Goal: Contribute content

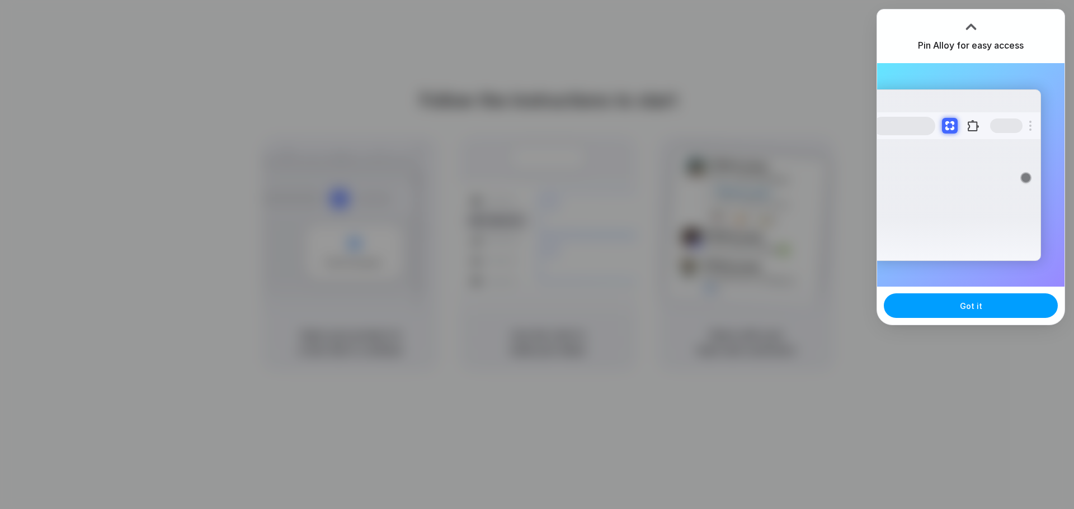
click at [976, 308] on span "Got it" at bounding box center [971, 306] width 22 height 12
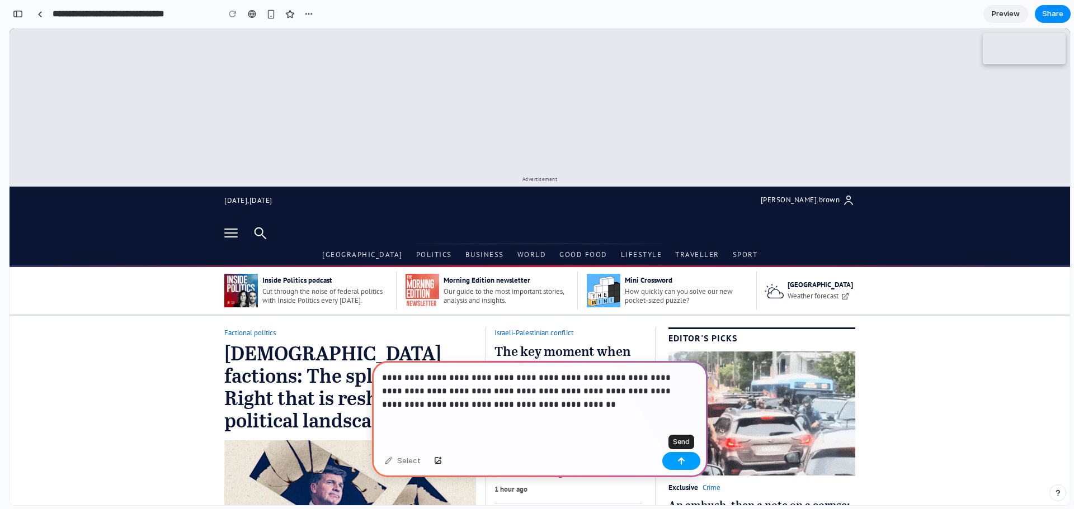
click at [675, 462] on button "button" at bounding box center [681, 461] width 38 height 18
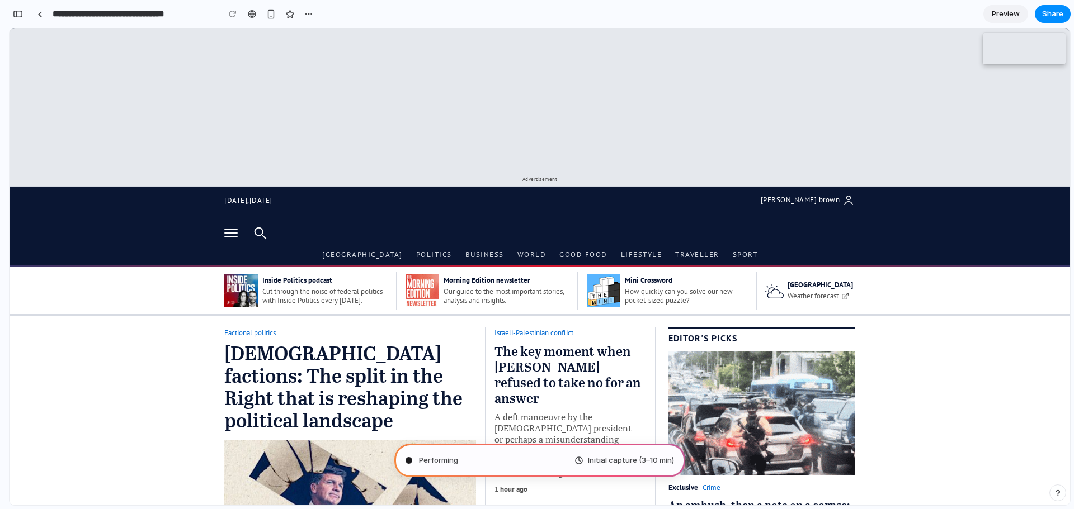
type input "**********"
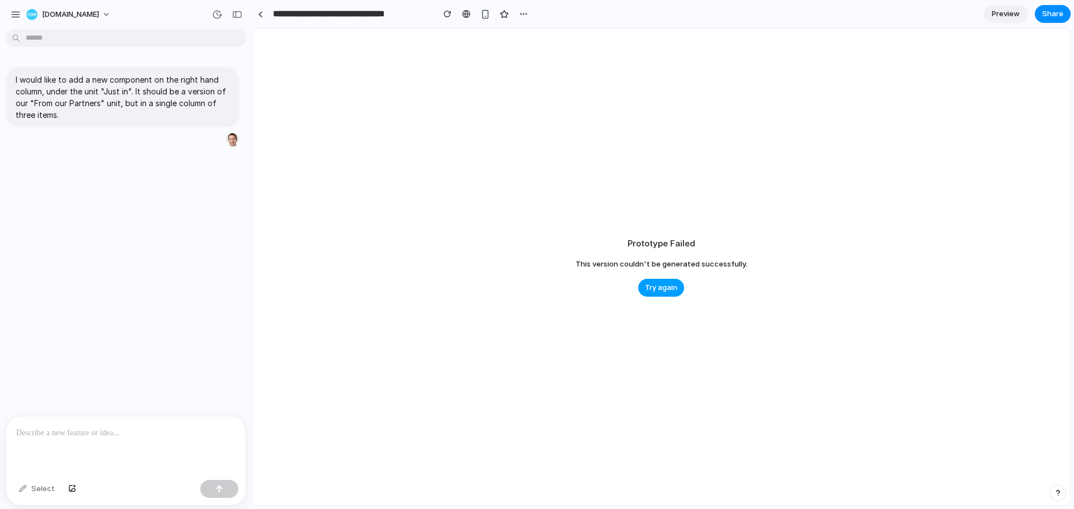
click at [661, 287] on span "Try again" at bounding box center [661, 287] width 32 height 11
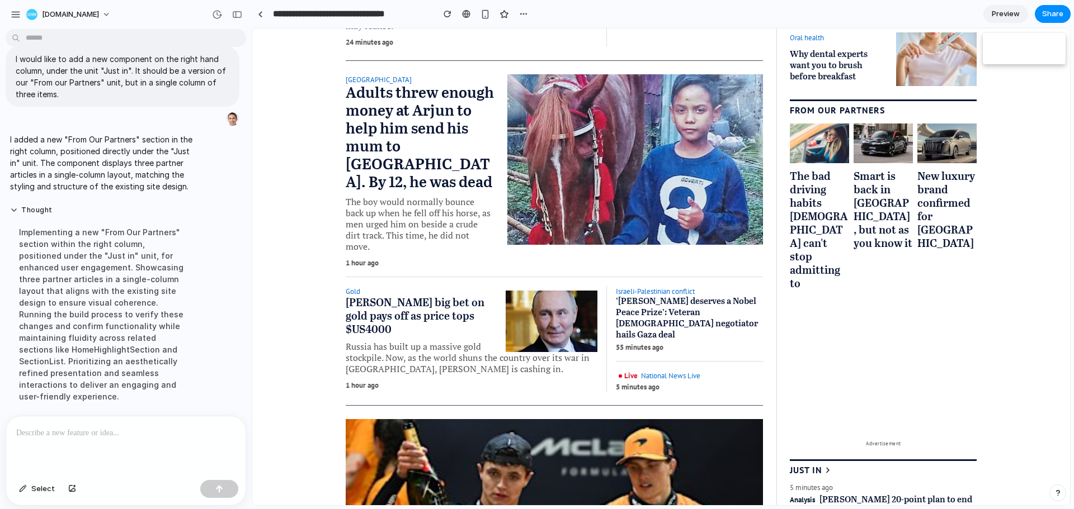
scroll to position [30, 0]
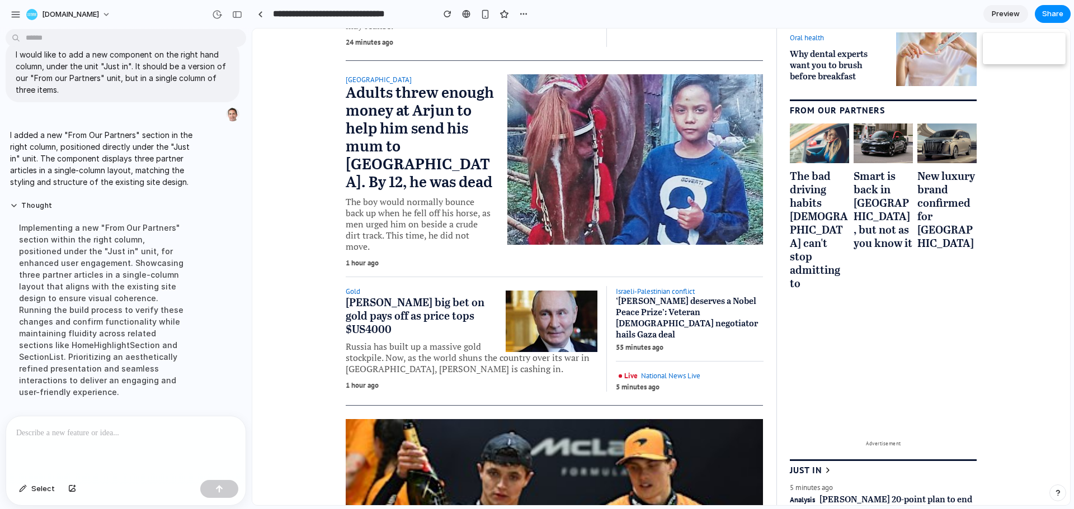
click at [63, 427] on p at bounding box center [125, 433] width 219 height 13
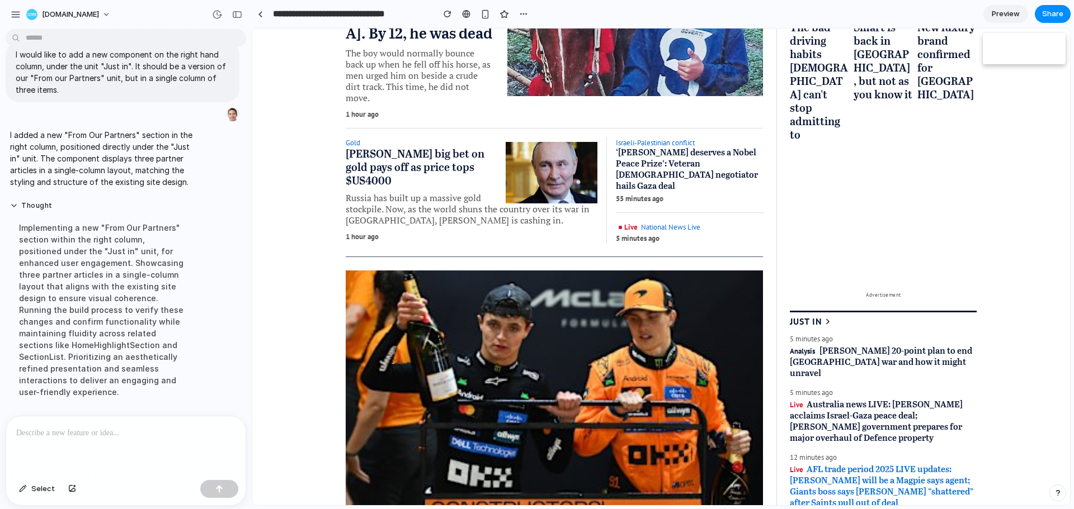
scroll to position [727, 0]
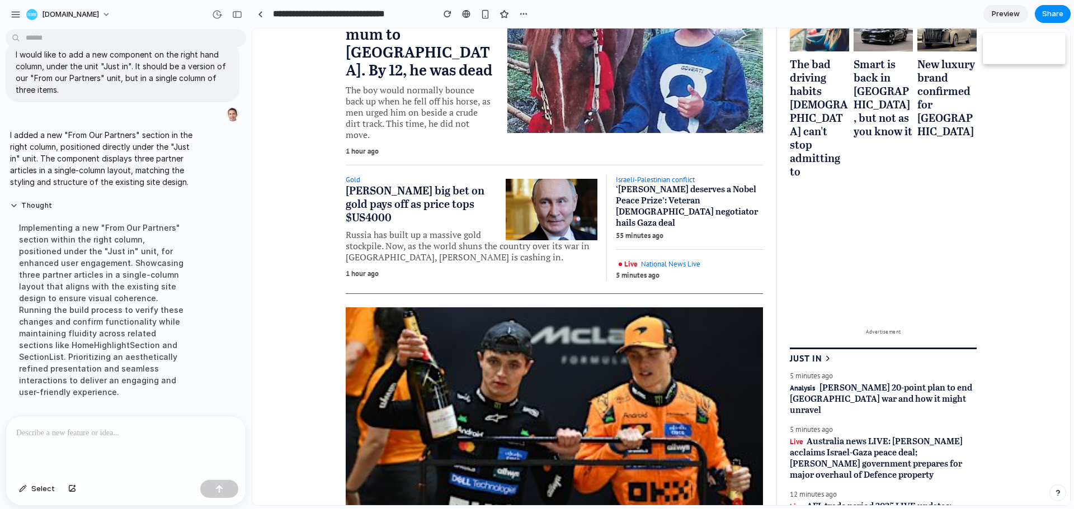
click at [69, 437] on div at bounding box center [125, 446] width 239 height 59
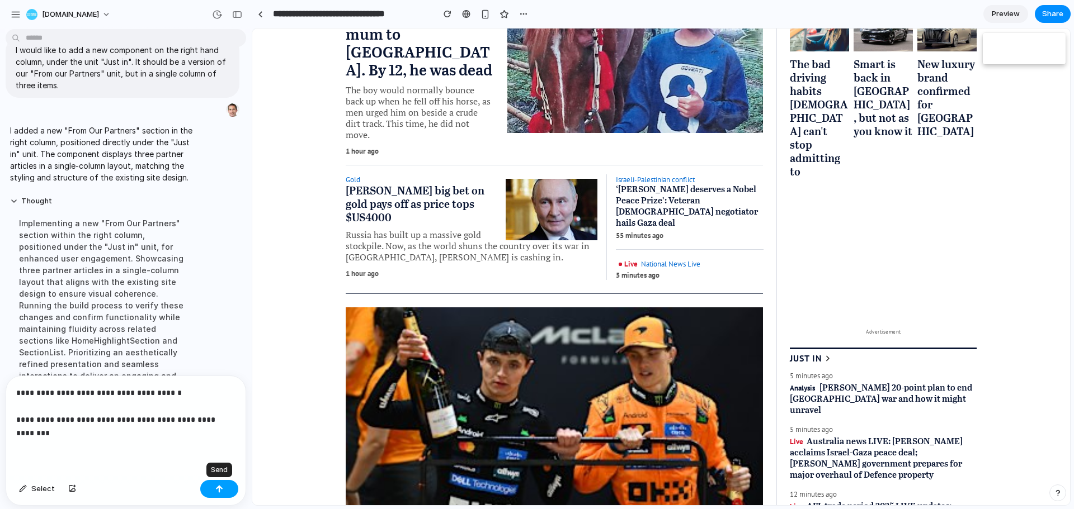
click at [214, 490] on button "button" at bounding box center [219, 489] width 38 height 18
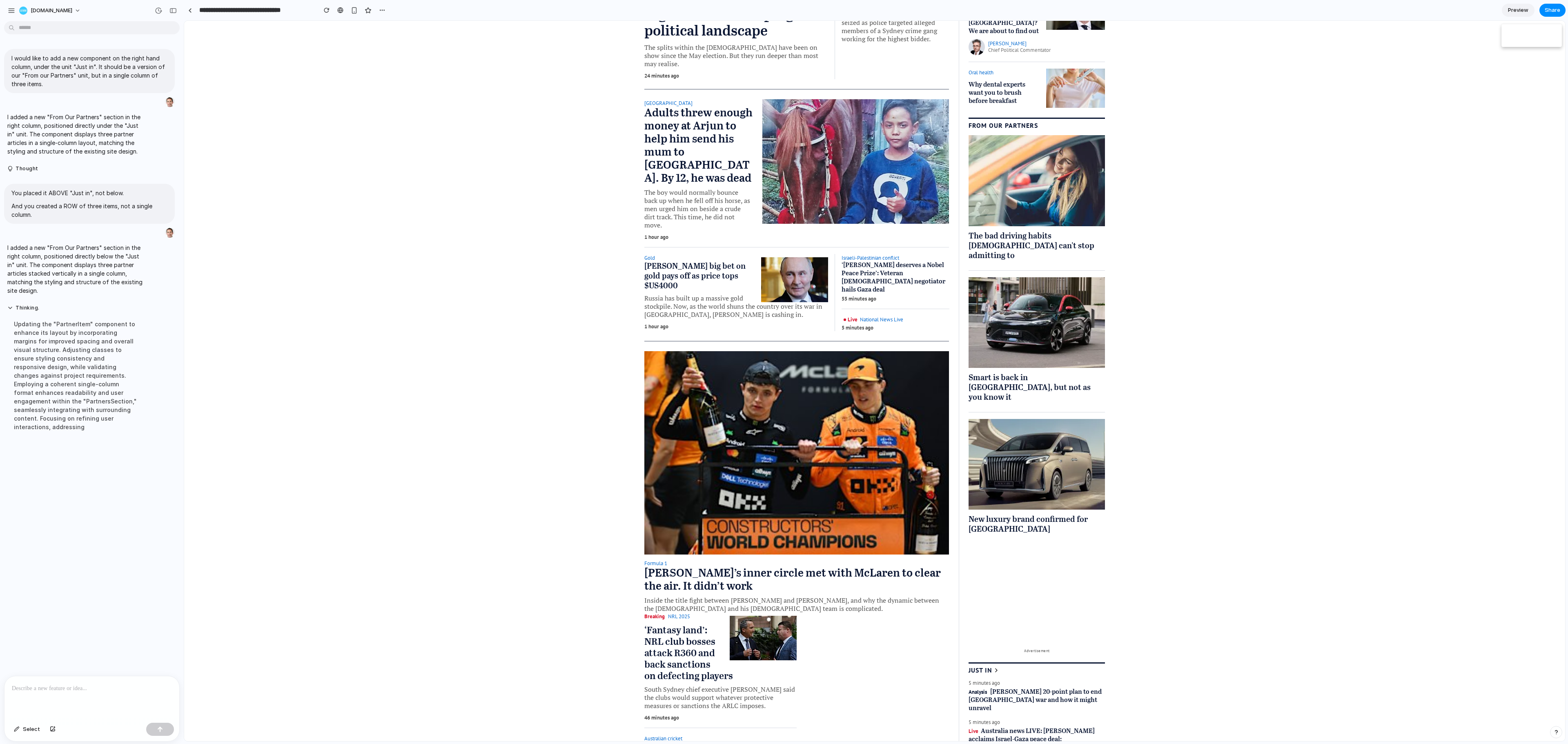
scroll to position [367, 0]
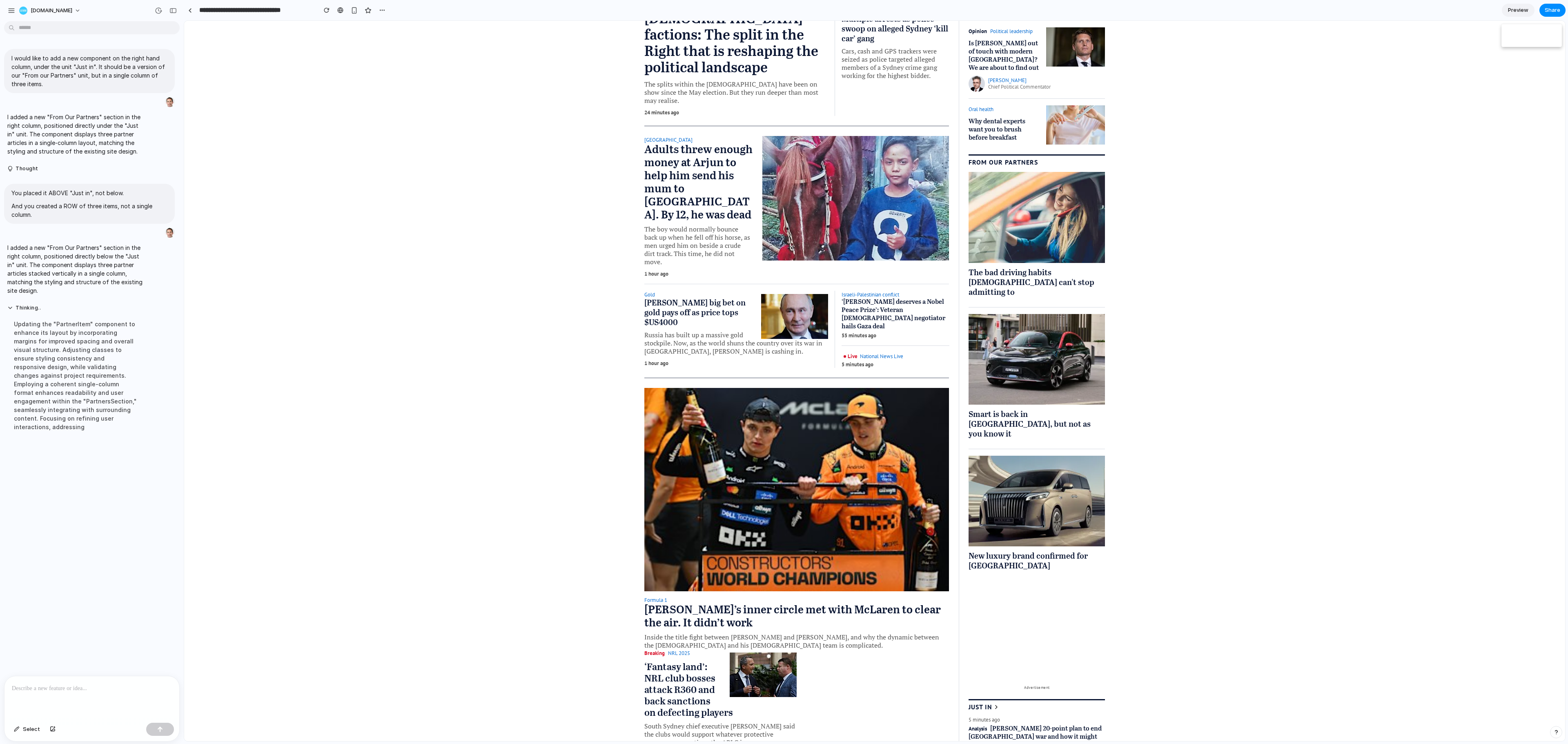
drag, startPoint x: 1494, startPoint y: 142, endPoint x: 1399, endPoint y: 43, distance: 137.2
